Goal: Task Accomplishment & Management: Complete application form

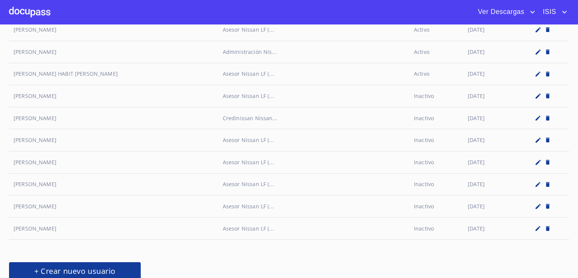
scroll to position [3553, 0]
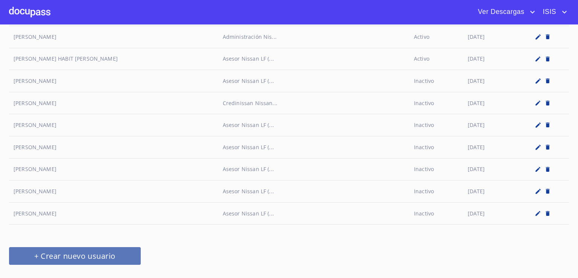
click at [92, 250] on span "+ Crear nuevo usuario" at bounding box center [75, 255] width 114 height 13
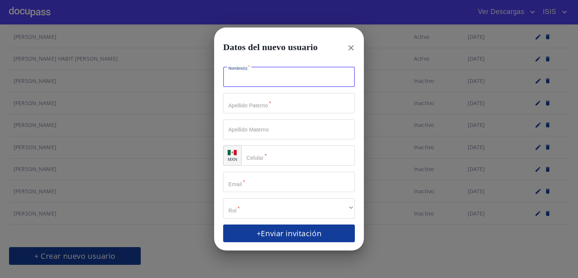
click at [285, 73] on input "Nombre(s)   *" at bounding box center [289, 77] width 132 height 20
type input "[PERSON_NAME]"
click at [266, 102] on input "Nombre(s)   *" at bounding box center [289, 103] width 132 height 20
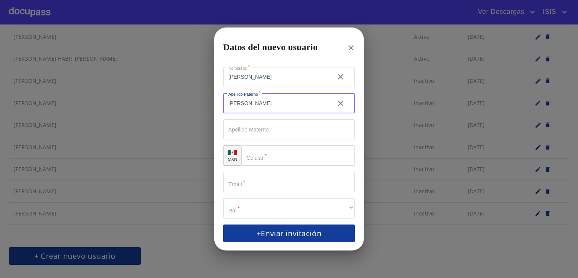
click at [261, 107] on input "[PERSON_NAME]" at bounding box center [275, 103] width 105 height 20
type input "[PERSON_NAME]"
click at [264, 187] on input "Nombre(s)   *" at bounding box center [289, 182] width 132 height 20
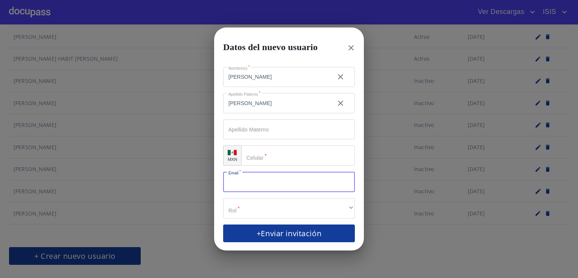
paste input "[PERSON_NAME][EMAIL_ADDRESS][DOMAIN_NAME]"
type input "[PERSON_NAME][EMAIL_ADDRESS][DOMAIN_NAME]"
click at [290, 155] on input "Nombre(s)   *" at bounding box center [298, 155] width 114 height 20
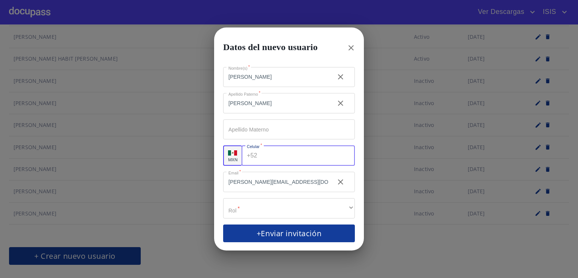
paste input "[PHONE_NUMBER]"
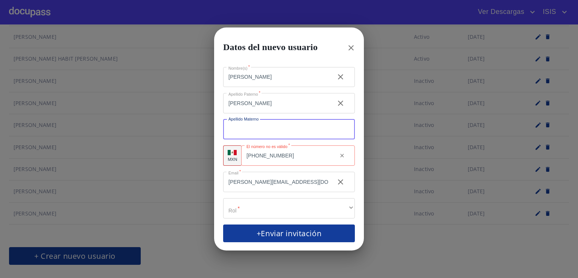
click at [302, 137] on input "Nombre(s)   *" at bounding box center [289, 129] width 132 height 20
click at [257, 155] on div "[PHONE_NUMBER] ​" at bounding box center [298, 155] width 114 height 20
type input "[PHONE_NUMBER]"
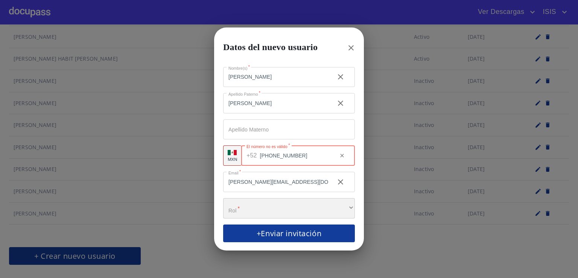
click at [287, 209] on div "​" at bounding box center [289, 208] width 132 height 20
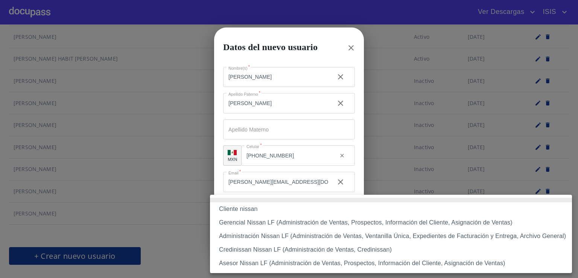
click at [283, 262] on li "Asesor Nissan LF (Administración de Ventas, Prospectos, Información del Cliente…" at bounding box center [391, 263] width 362 height 14
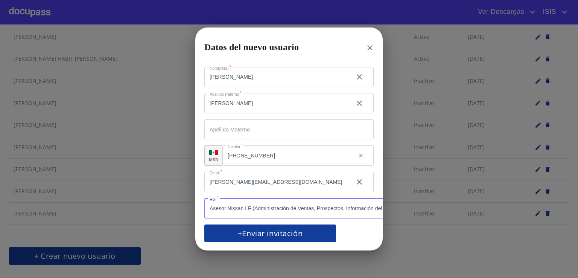
click at [262, 231] on span "+Enviar invitación" at bounding box center [270, 232] width 114 height 13
